Goal: Information Seeking & Learning: Check status

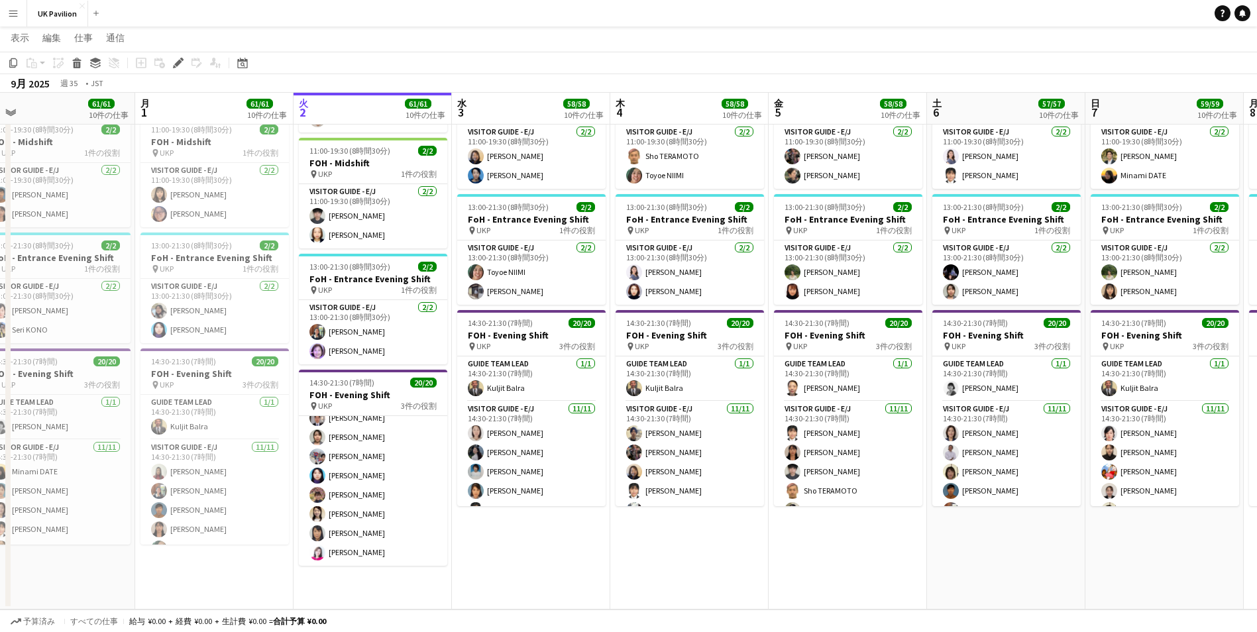
scroll to position [0, 500]
drag, startPoint x: 624, startPoint y: 105, endPoint x: 530, endPoint y: 109, distance: 94.2
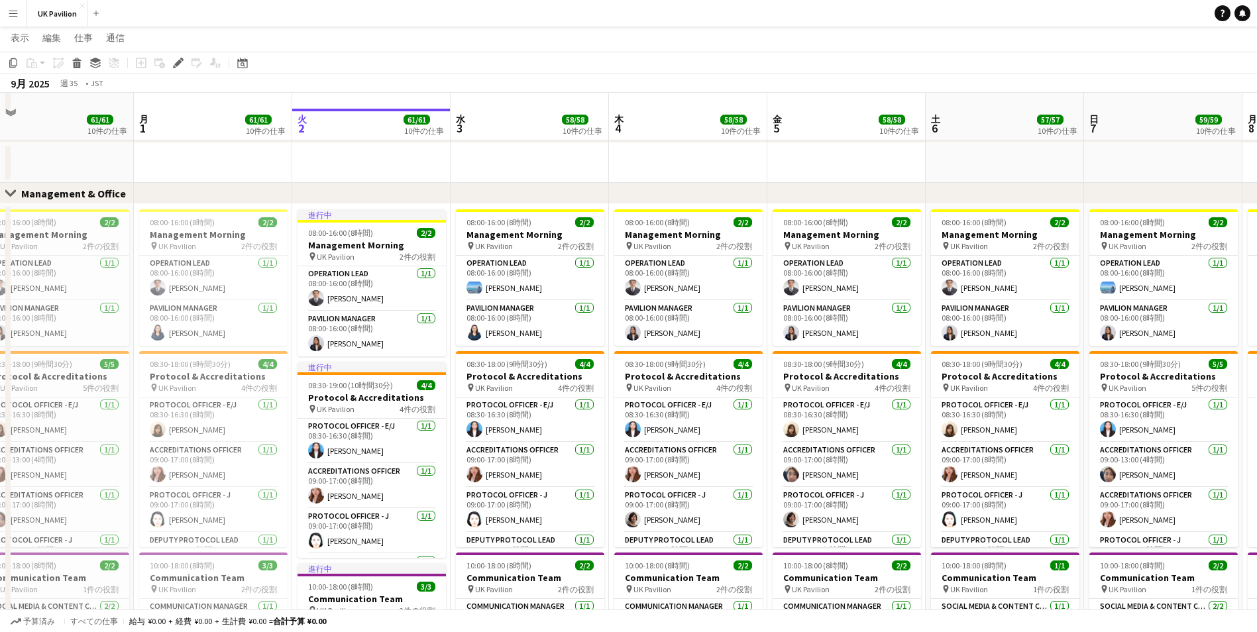
scroll to position [133, 0]
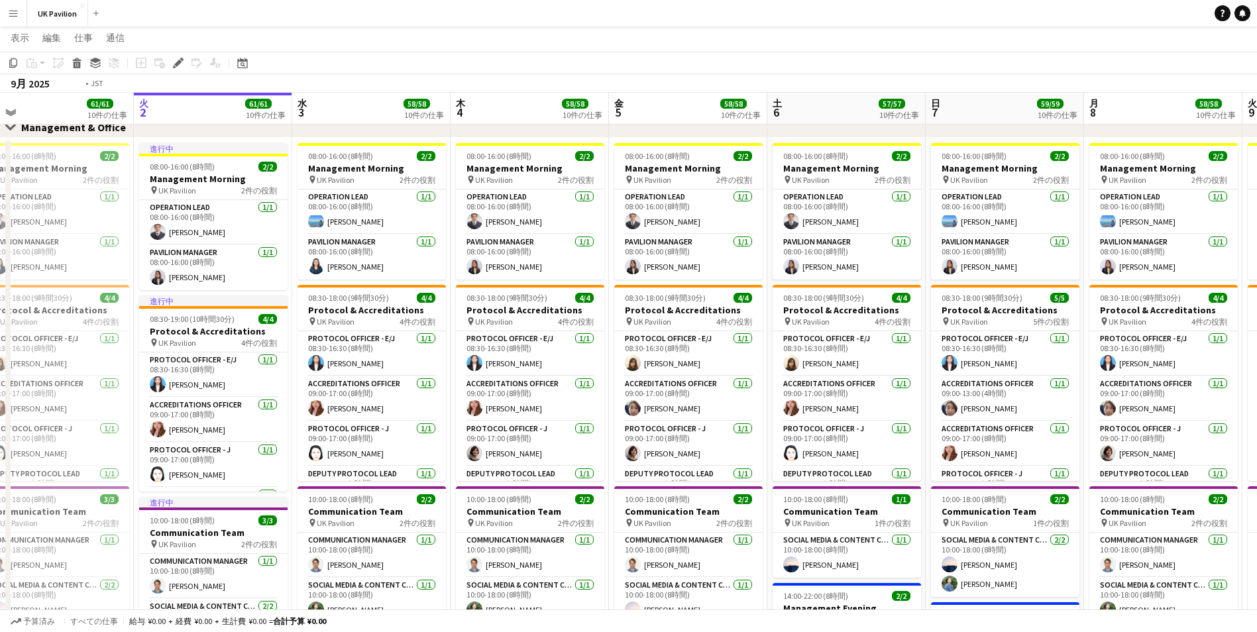
drag, startPoint x: 1011, startPoint y: 114, endPoint x: 351, endPoint y: 153, distance: 661.3
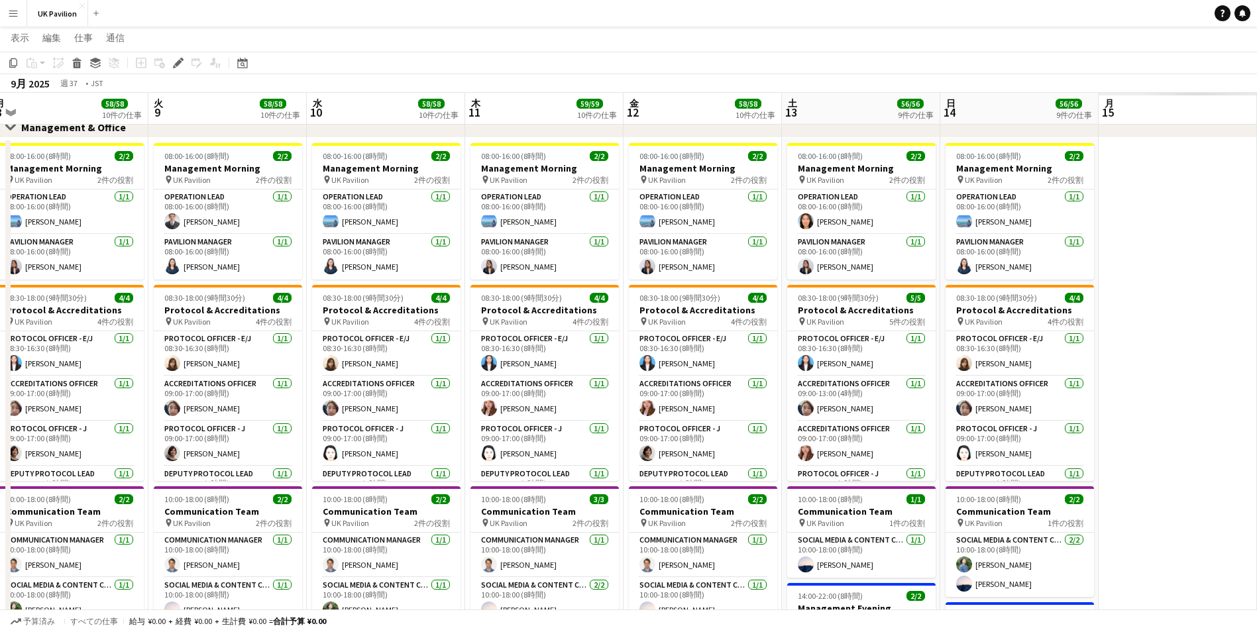
drag, startPoint x: 547, startPoint y: 124, endPoint x: 139, endPoint y: 143, distance: 408.1
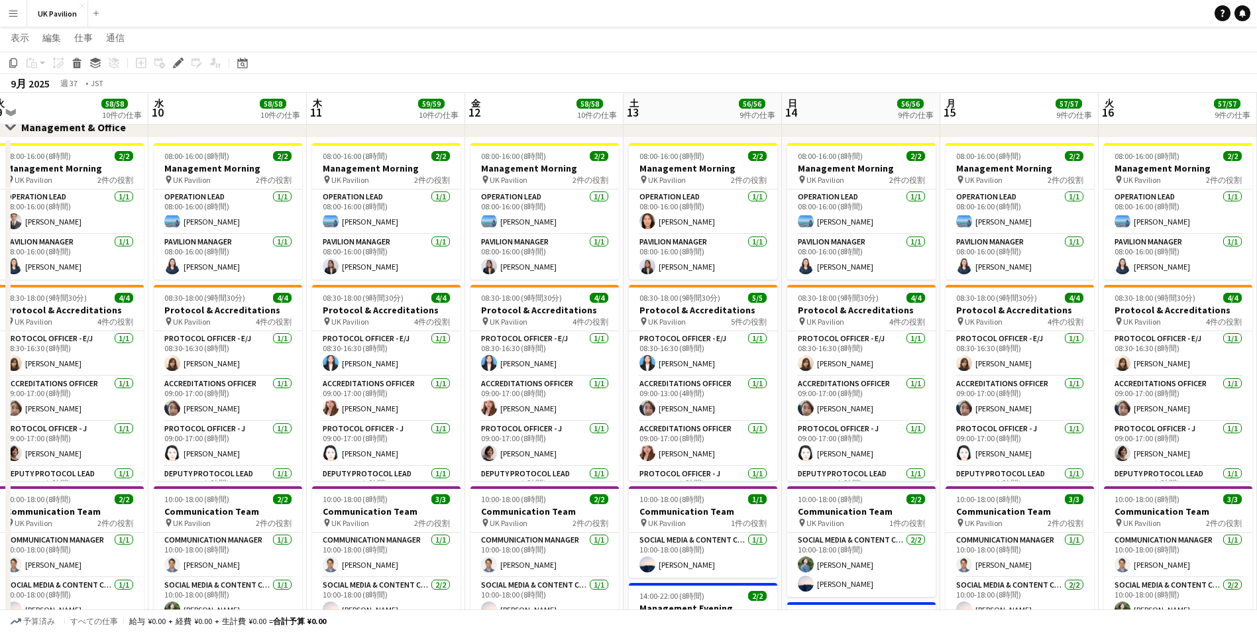
scroll to position [0, 389]
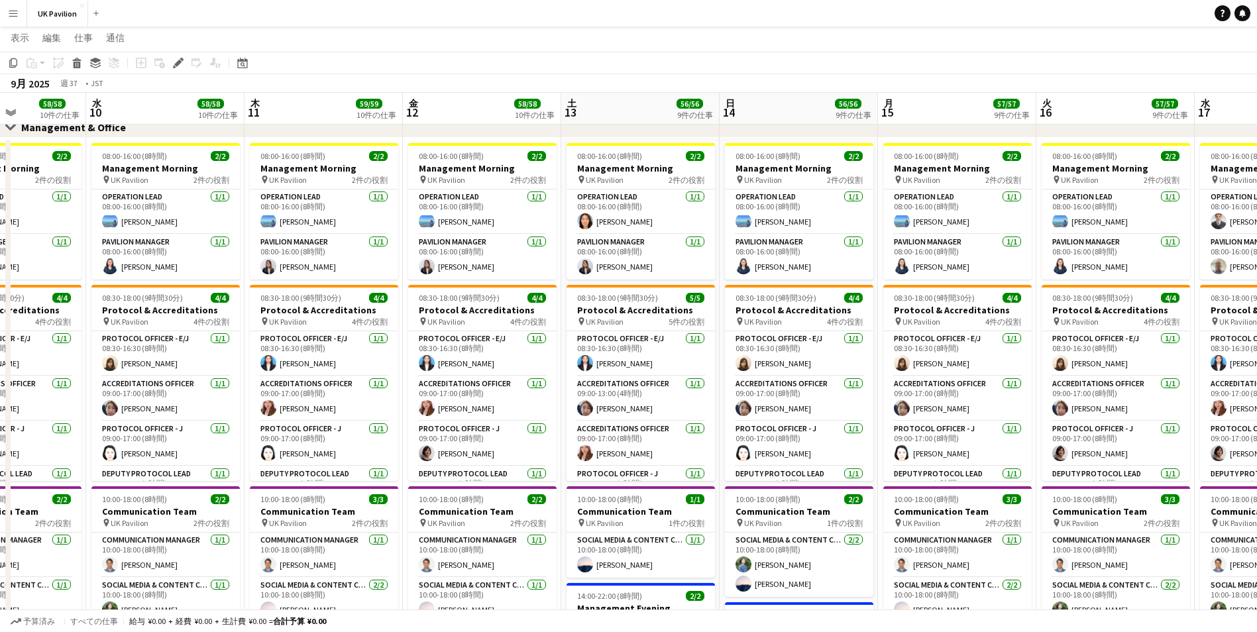
drag, startPoint x: 1013, startPoint y: 107, endPoint x: 472, endPoint y: 134, distance: 541.5
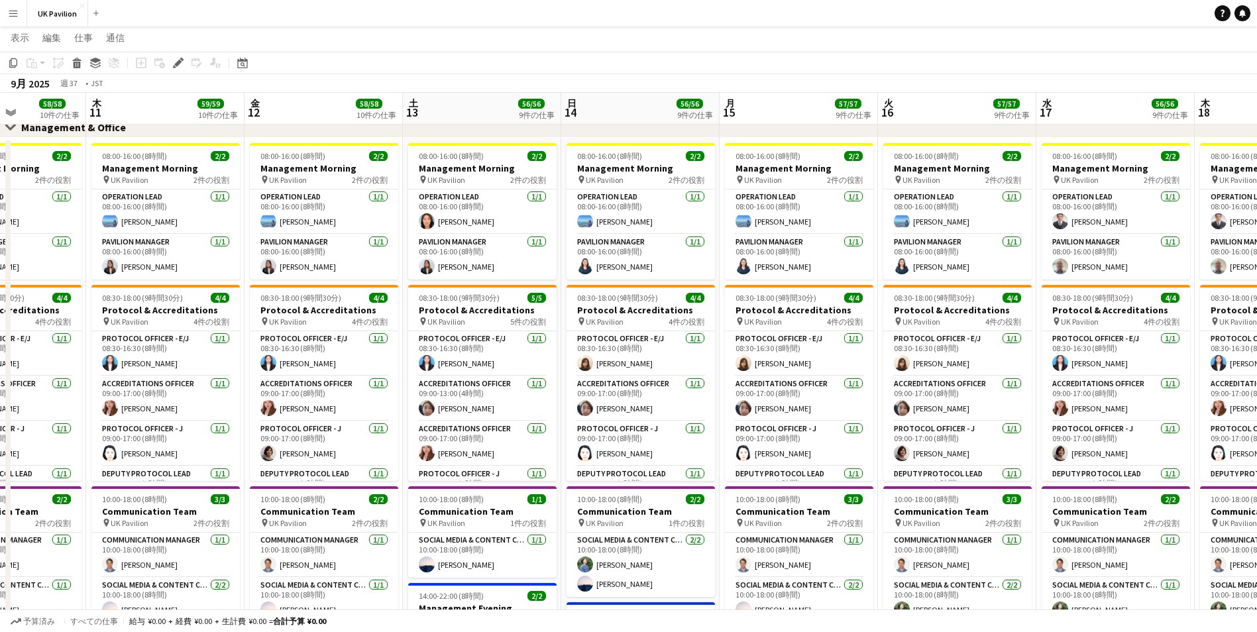
scroll to position [0, 345]
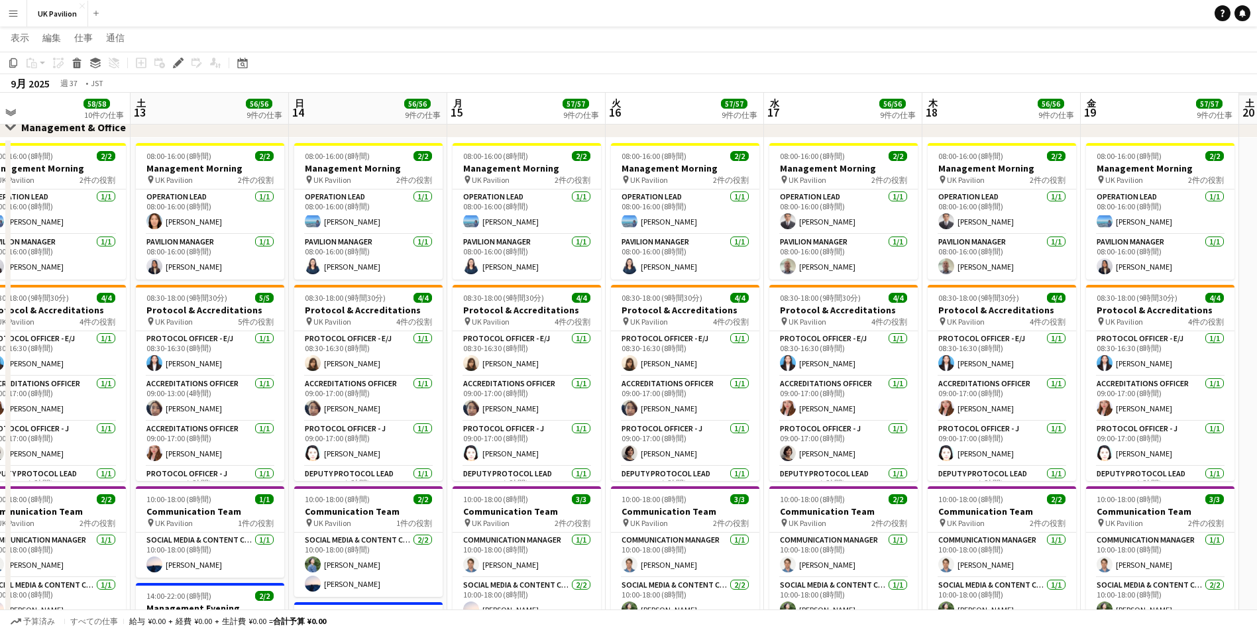
drag, startPoint x: 916, startPoint y: 107, endPoint x: 358, endPoint y: 136, distance: 558.8
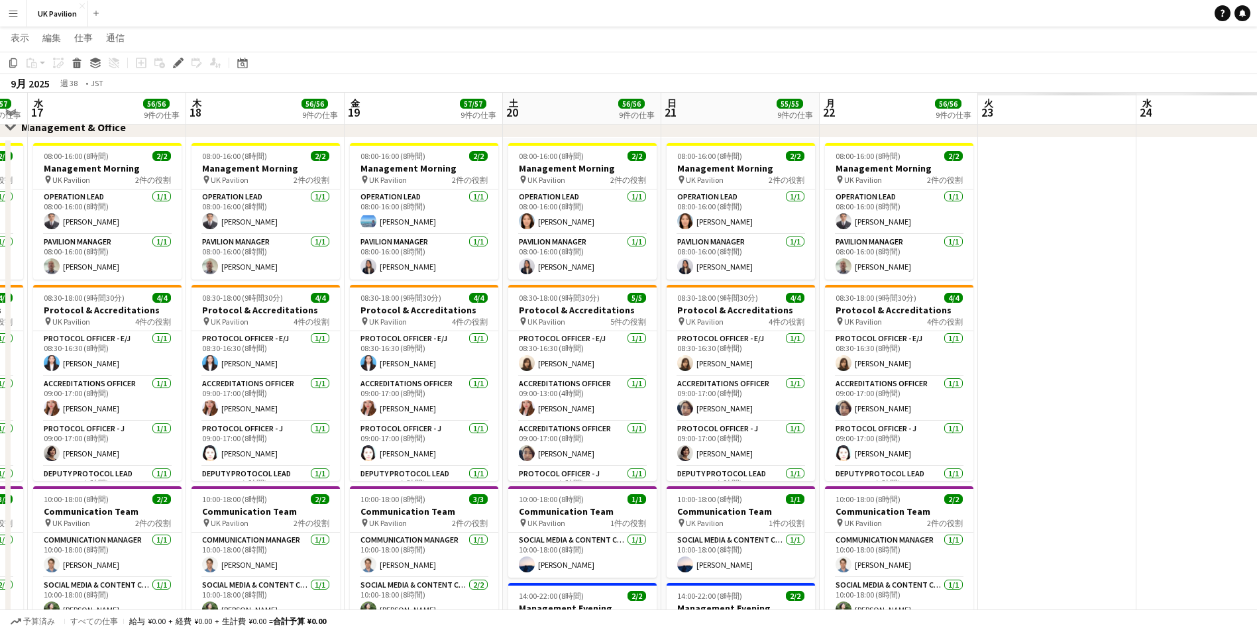
scroll to position [0, 451]
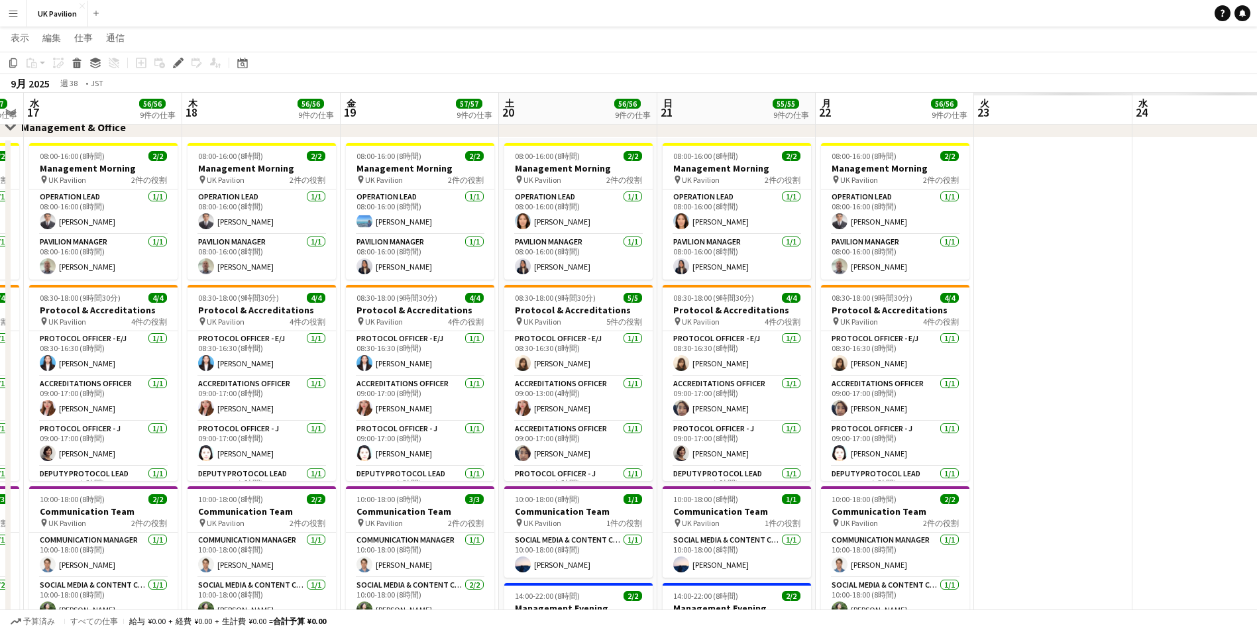
drag, startPoint x: 1143, startPoint y: 113, endPoint x: 403, endPoint y: 139, distance: 740.8
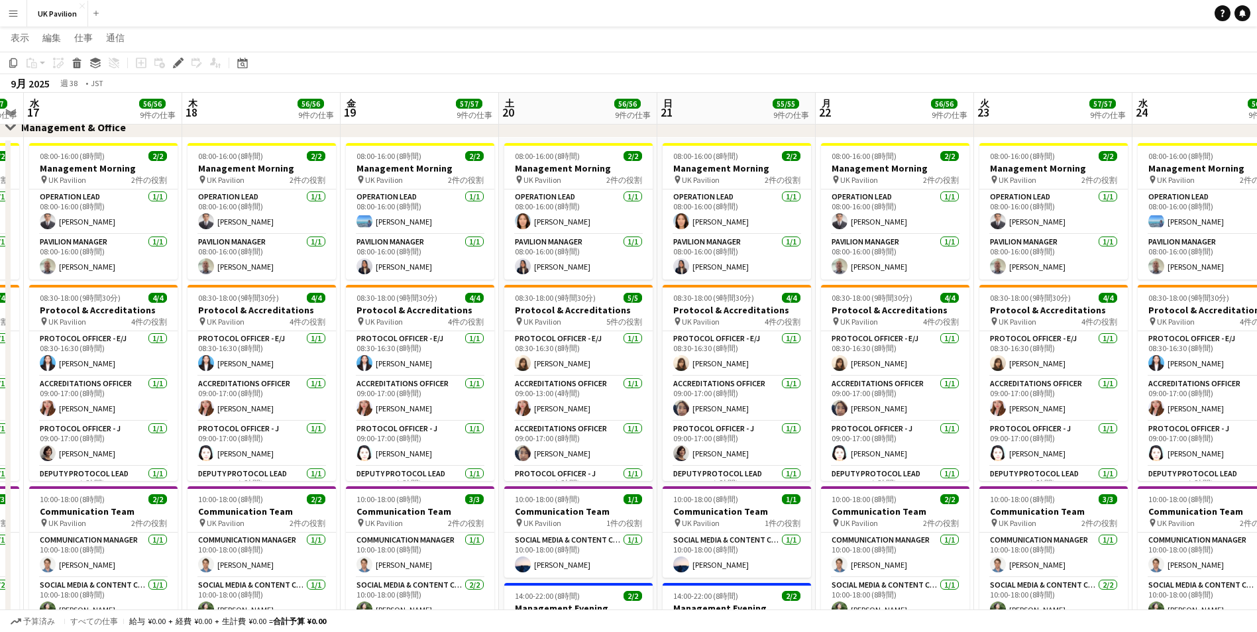
scroll to position [0, 402]
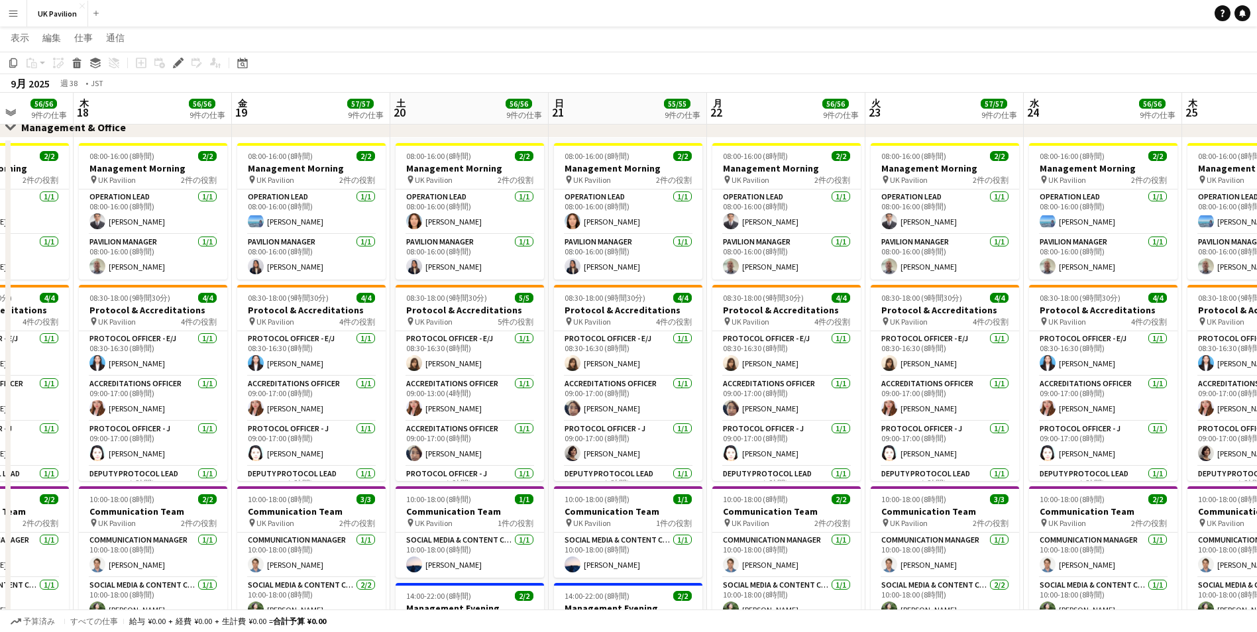
drag, startPoint x: 1065, startPoint y: 103, endPoint x: 956, endPoint y: 108, distance: 108.8
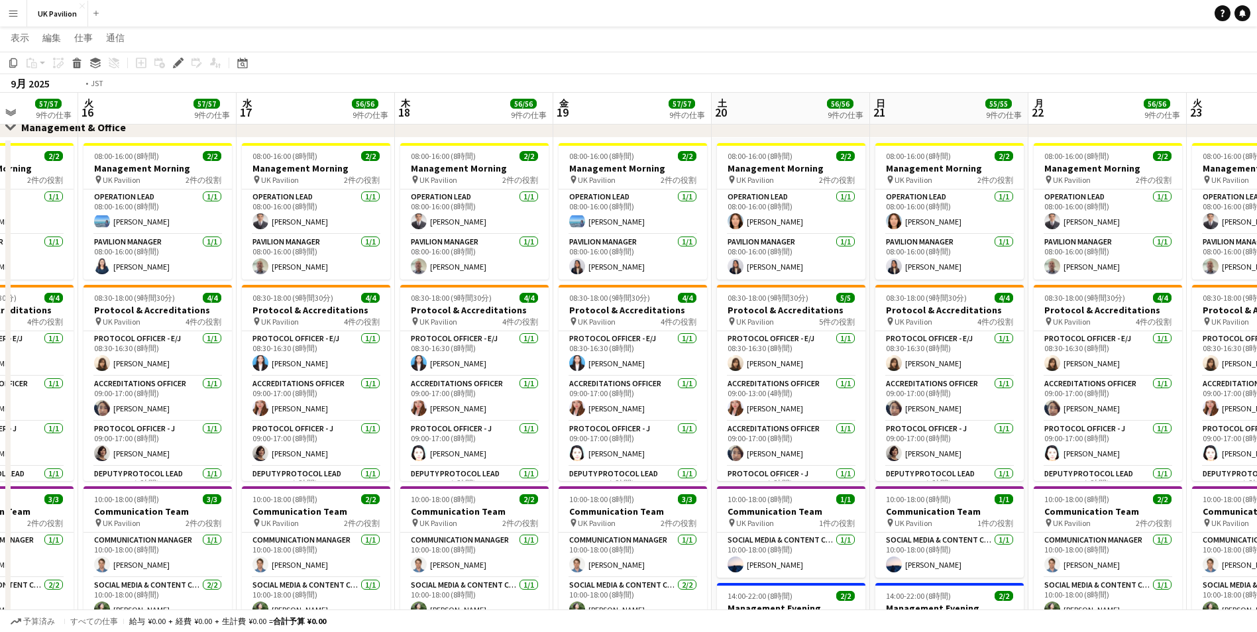
drag, startPoint x: 437, startPoint y: 109, endPoint x: 1130, endPoint y: 95, distance: 693.4
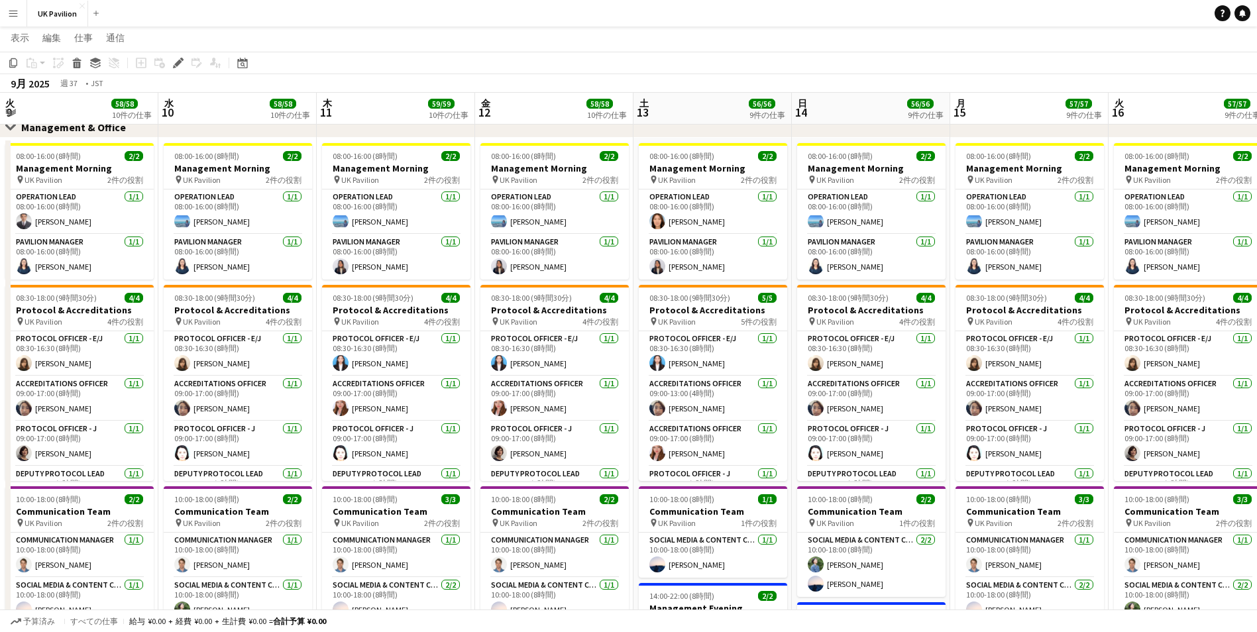
scroll to position [0, 317]
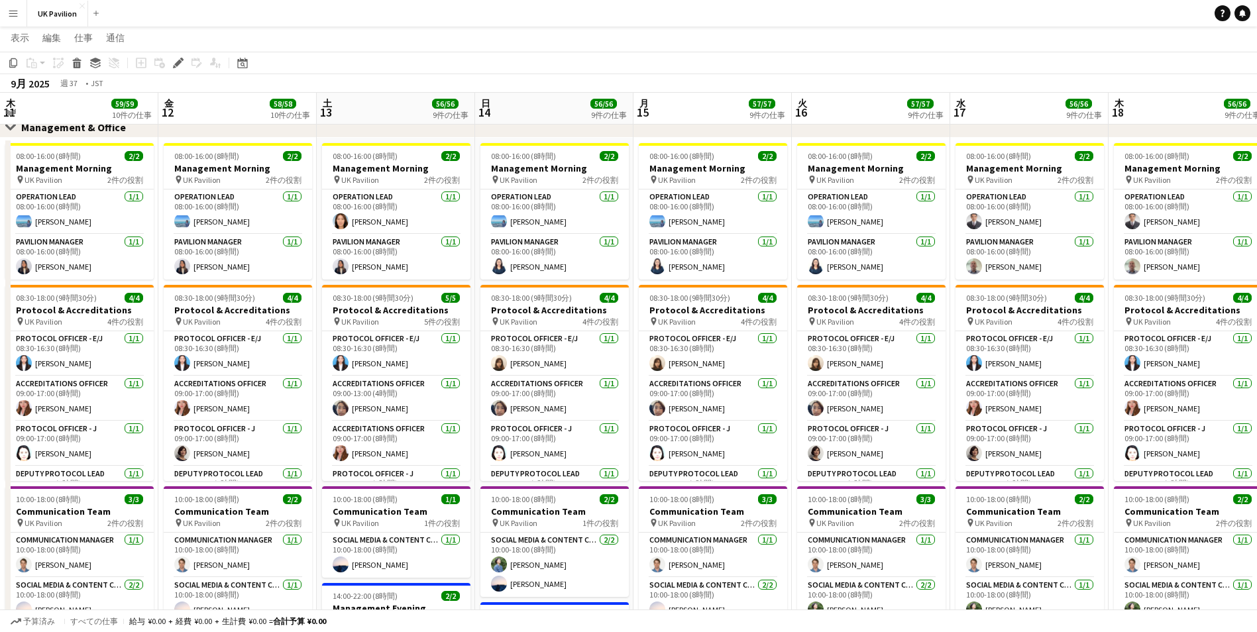
drag, startPoint x: 683, startPoint y: 93, endPoint x: 1009, endPoint y: 90, distance: 325.5
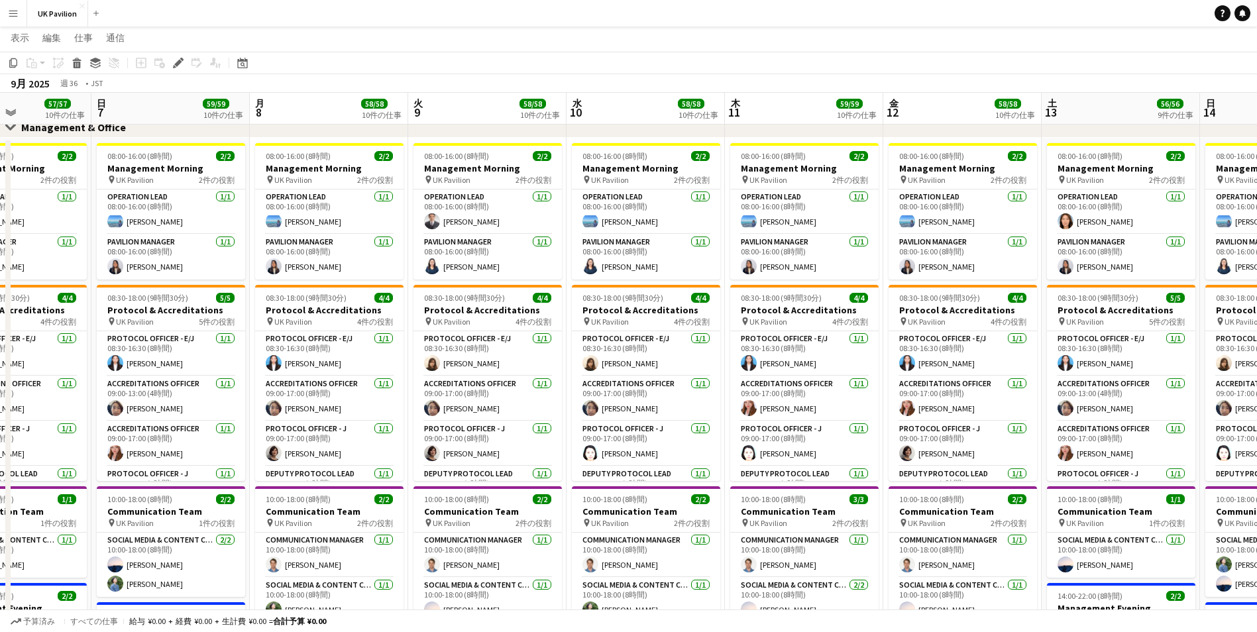
drag, startPoint x: 246, startPoint y: 95, endPoint x: 971, endPoint y: 97, distance: 725.1
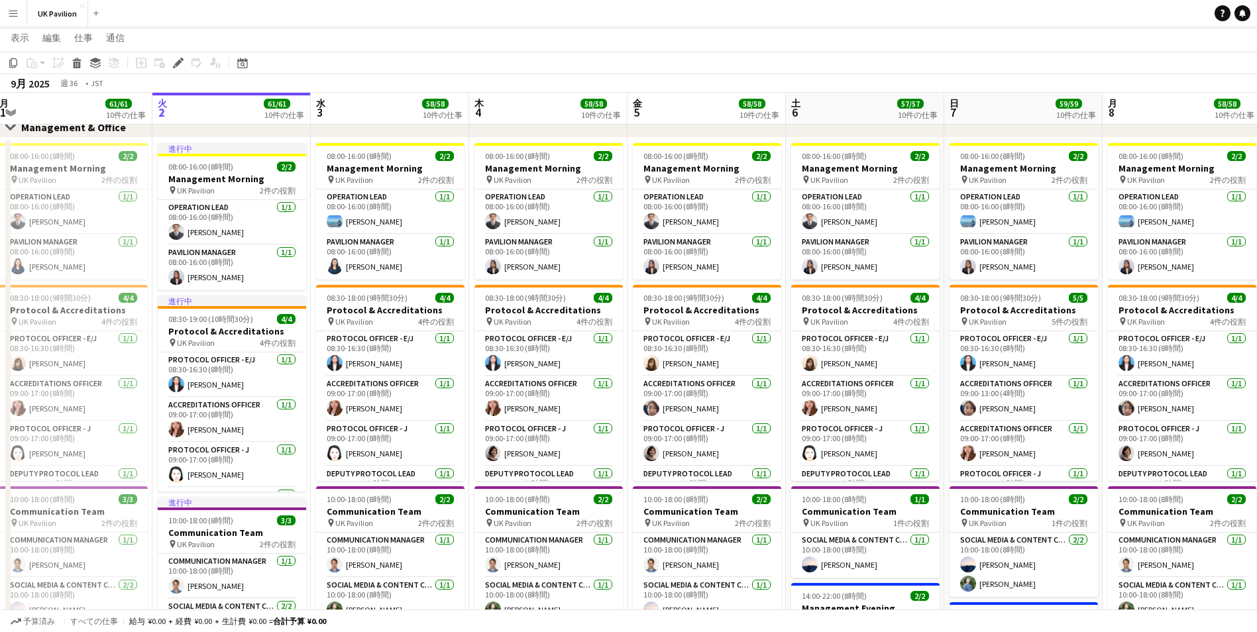
drag, startPoint x: 309, startPoint y: 110, endPoint x: 946, endPoint y: 99, distance: 637.7
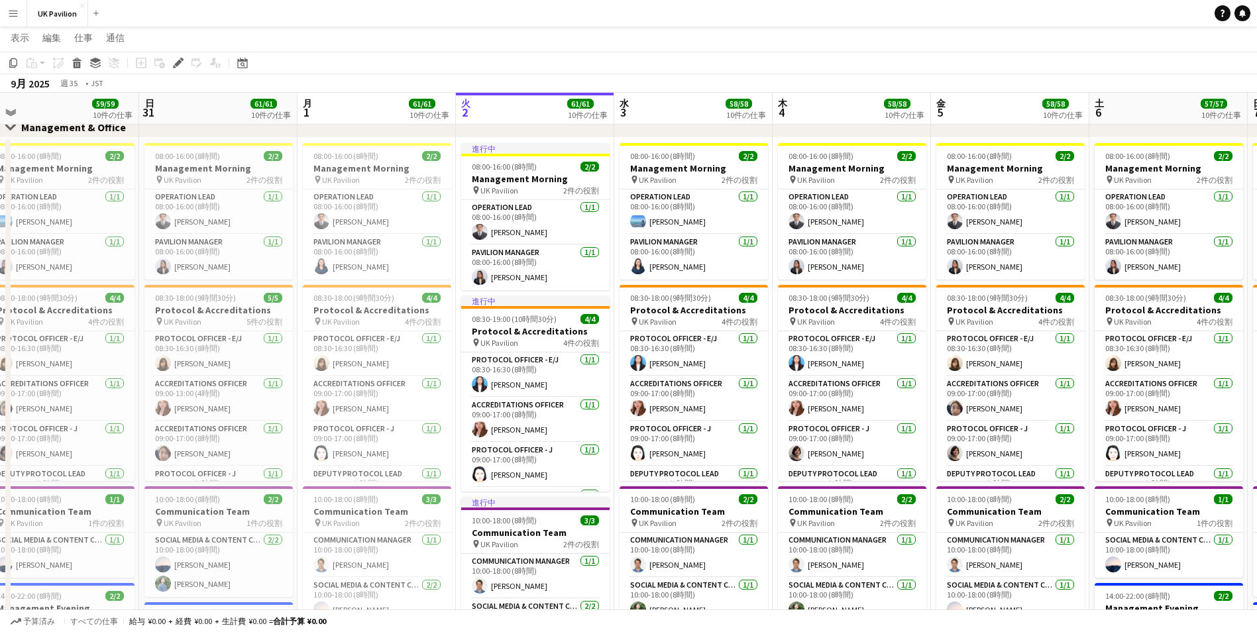
scroll to position [0, 266]
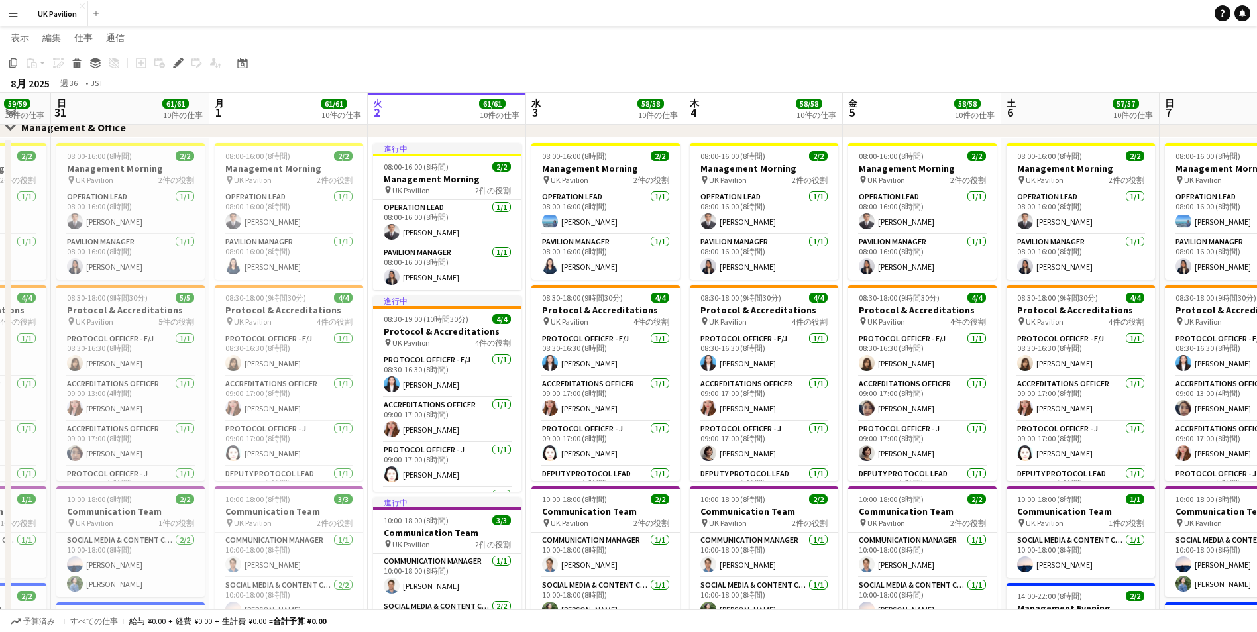
drag, startPoint x: 314, startPoint y: 113, endPoint x: 745, endPoint y: 97, distance: 431.1
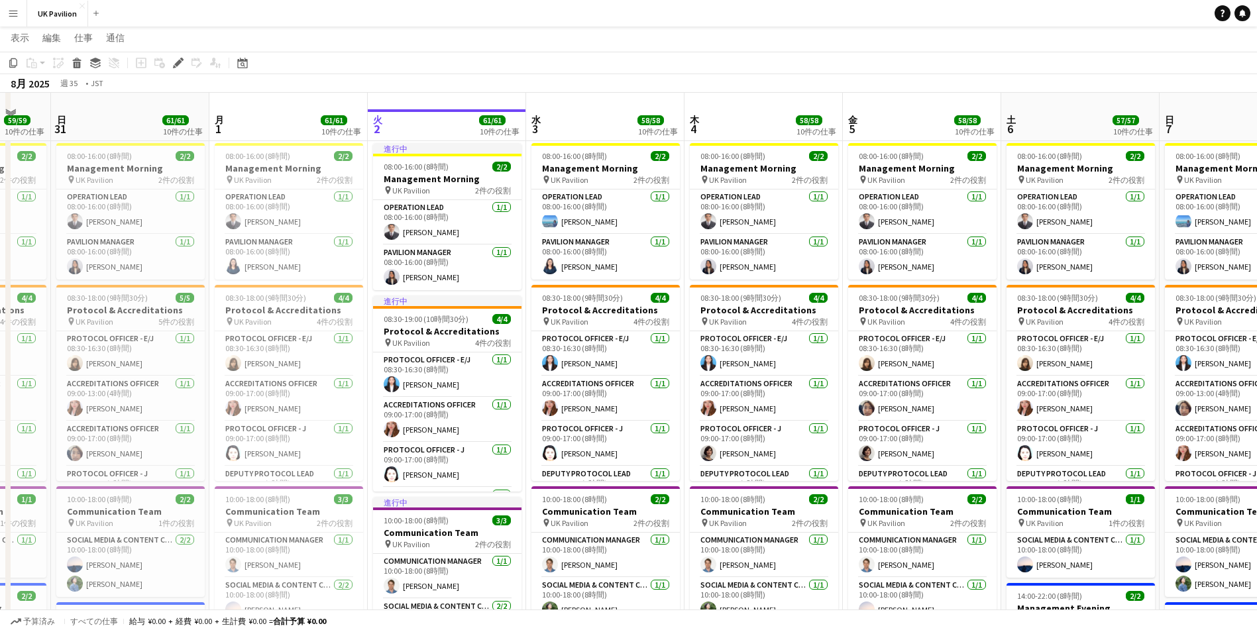
scroll to position [199, 0]
